Goal: Task Accomplishment & Management: Use online tool/utility

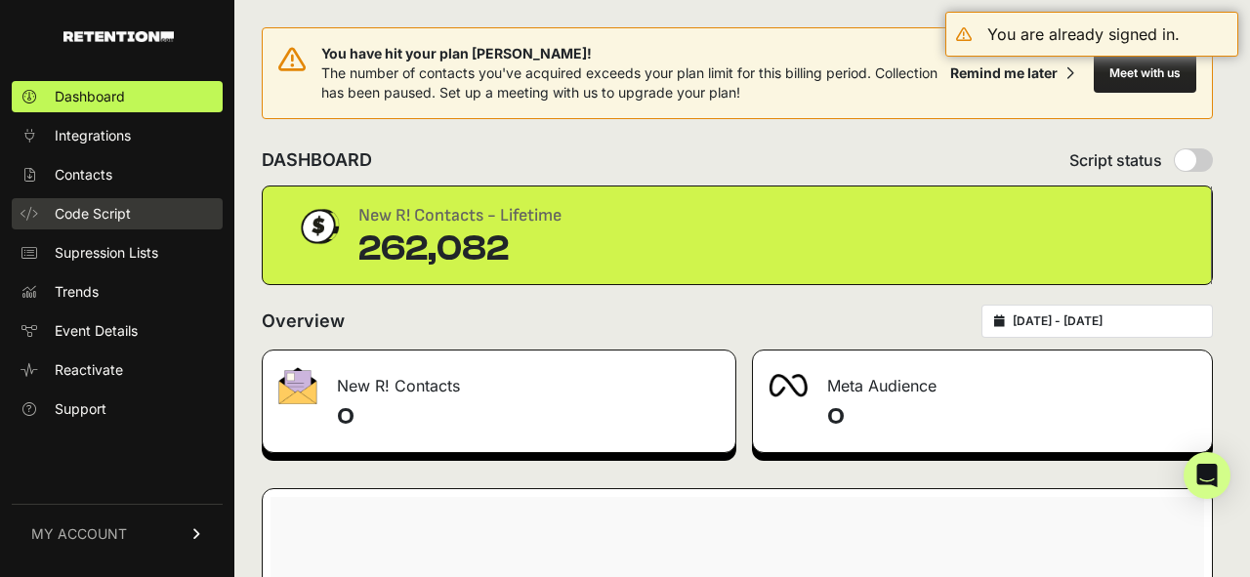
click at [83, 222] on span "Code Script" at bounding box center [93, 214] width 76 height 20
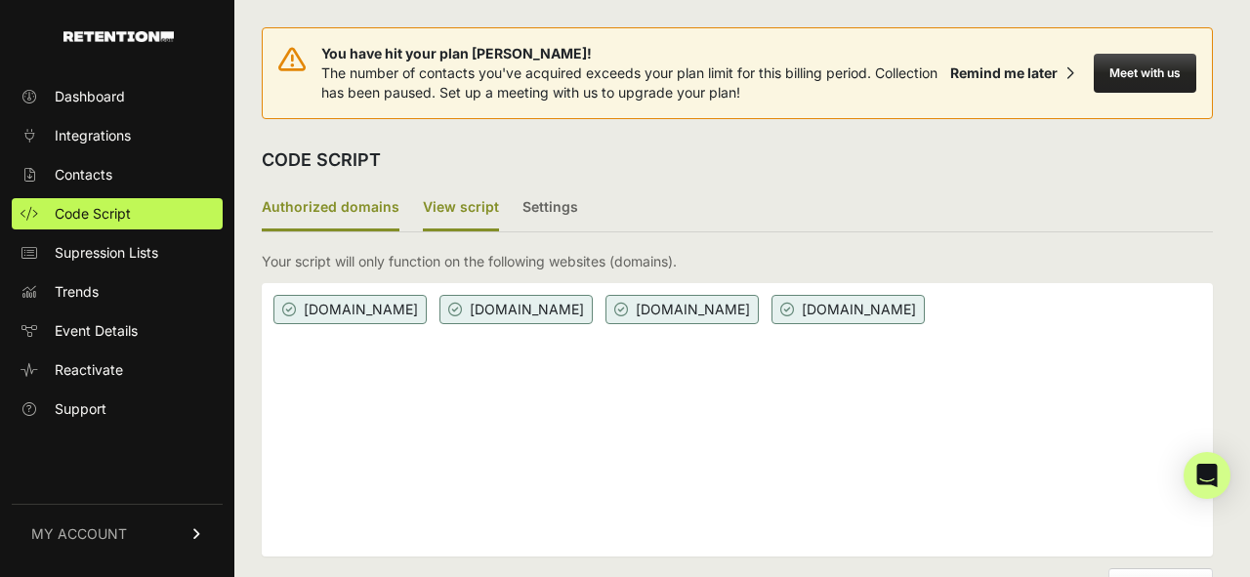
click at [478, 196] on label "View script" at bounding box center [461, 209] width 76 height 46
click at [0, 0] on input "View script" at bounding box center [0, 0] width 0 height 0
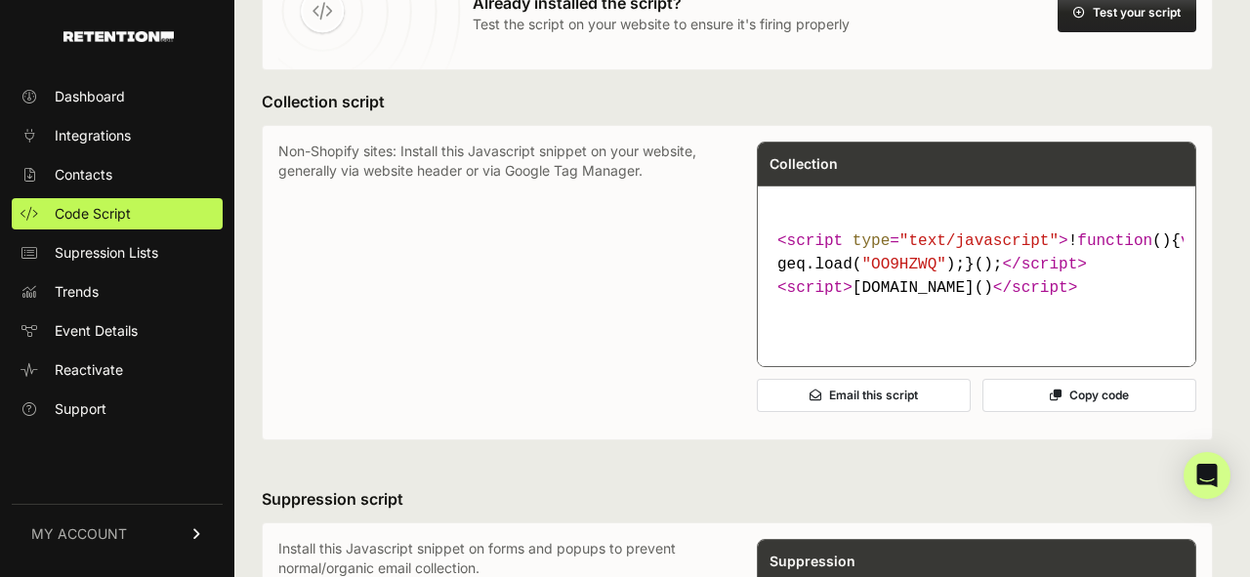
scroll to position [301, 0]
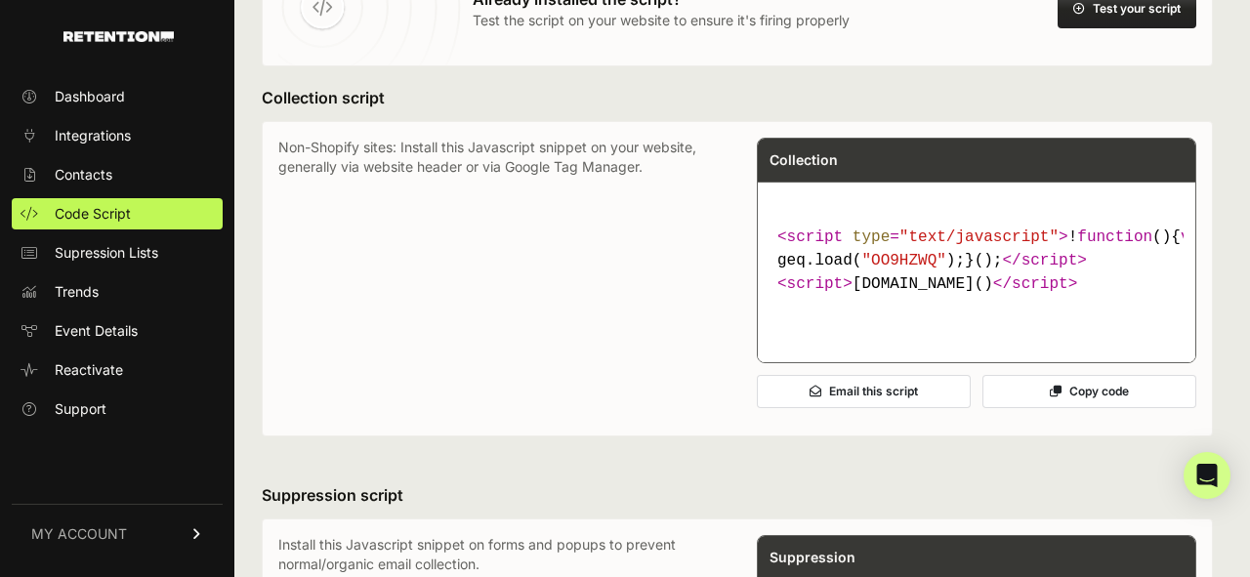
click at [1022, 243] on span ""text/javascript"" at bounding box center [978, 238] width 159 height 18
click at [1083, 408] on button "Copy code" at bounding box center [1089, 391] width 214 height 33
click at [924, 304] on code "< script type = "text/javascript" > ! function ( ) { var geq= window .geq= wind…" at bounding box center [977, 261] width 414 height 86
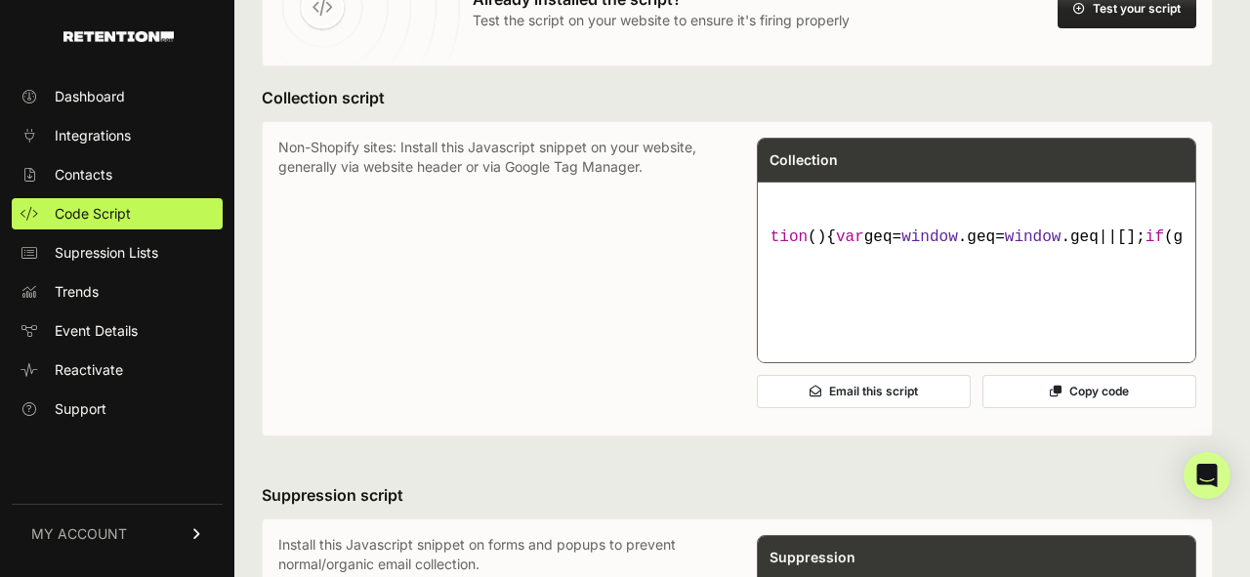
scroll to position [0, 410]
click at [1052, 411] on div "Email this script Copy code" at bounding box center [976, 391] width 439 height 57
click at [1081, 408] on button "Copy code" at bounding box center [1089, 391] width 214 height 33
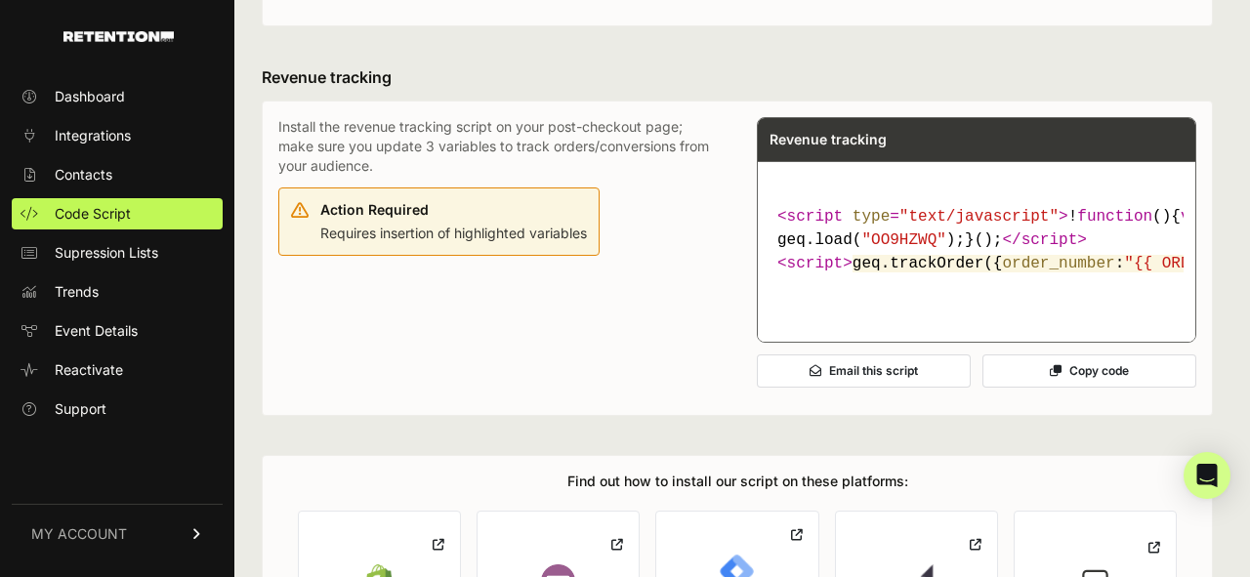
scroll to position [1109, 0]
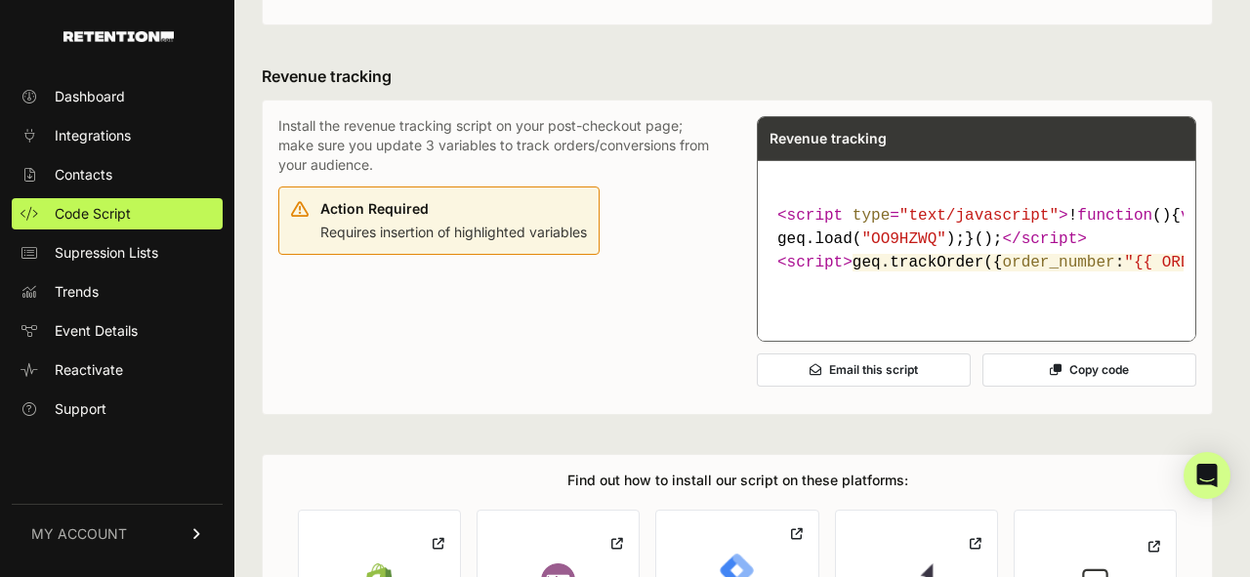
click at [1050, 376] on icon at bounding box center [1056, 370] width 12 height 12
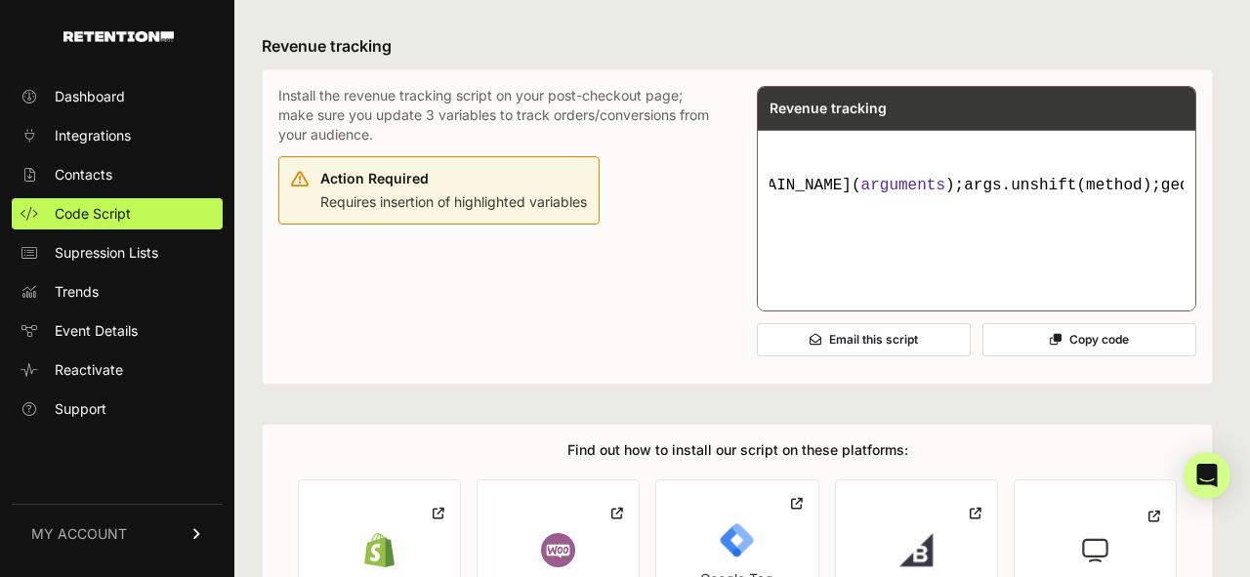
scroll to position [0, 3797]
click at [1086, 356] on button "Copy code" at bounding box center [1089, 339] width 214 height 33
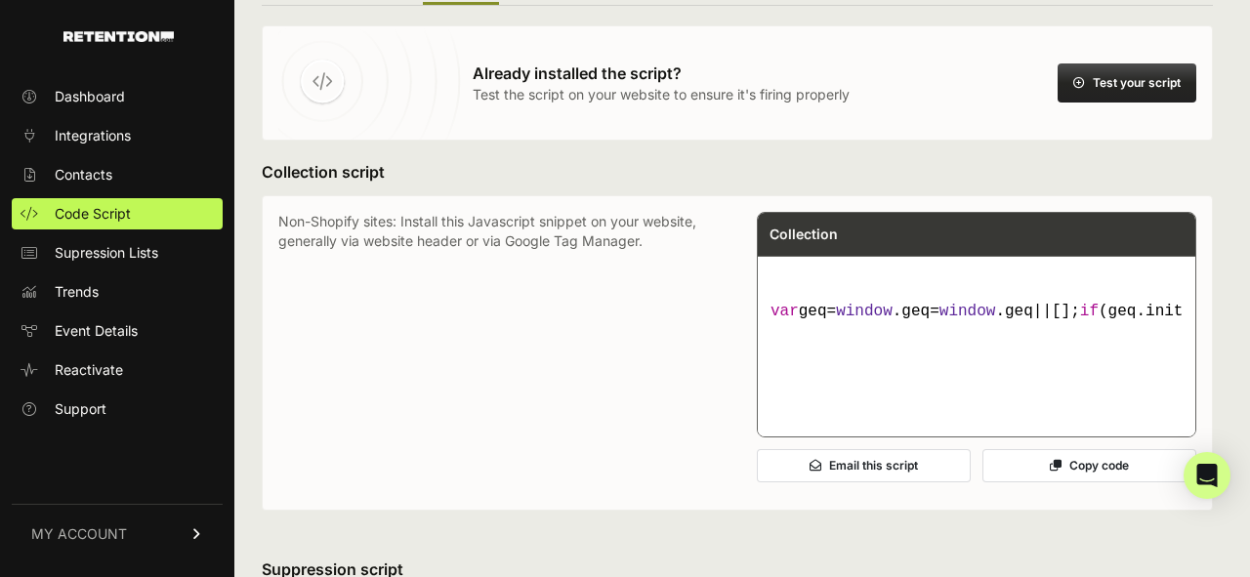
scroll to position [0, 0]
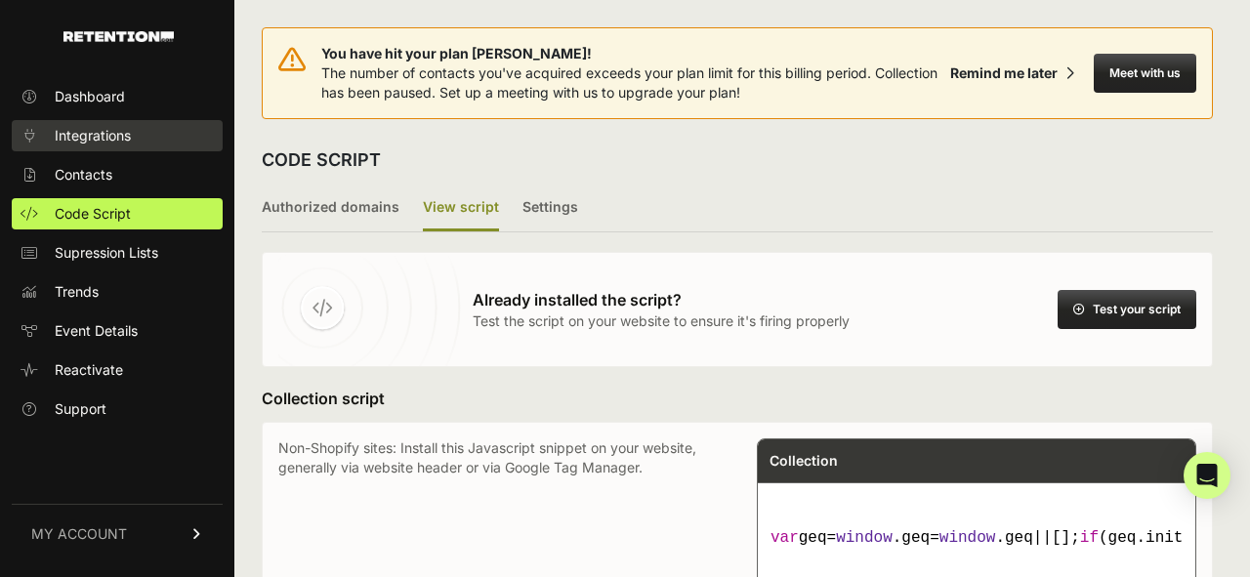
click at [80, 139] on span "Integrations" at bounding box center [93, 136] width 76 height 20
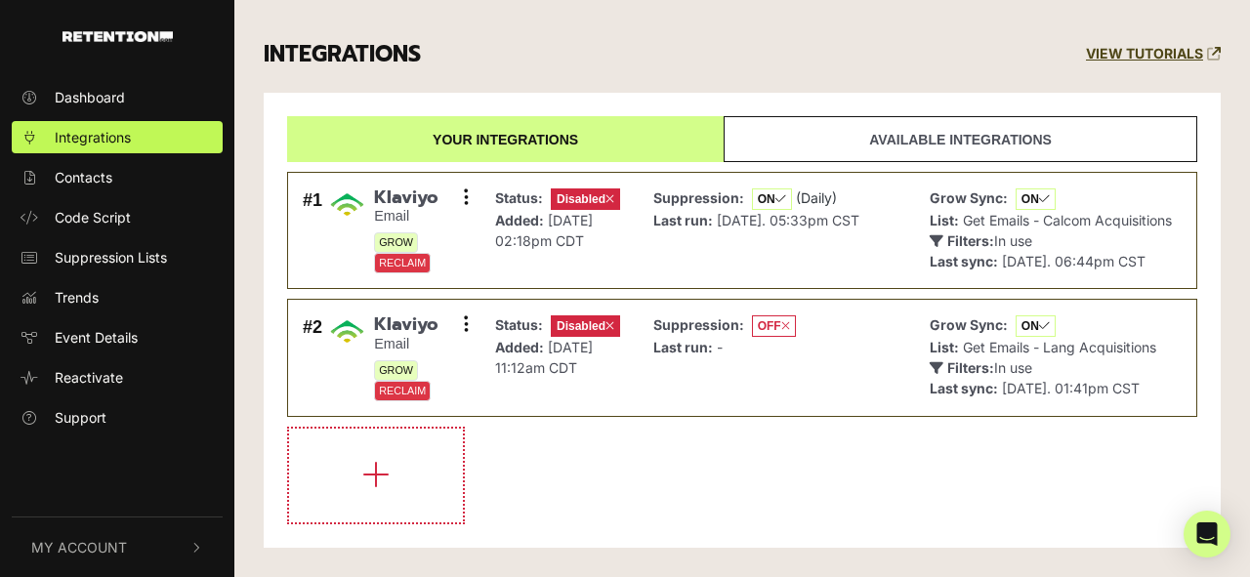
scroll to position [213, 0]
